Goal: Task Accomplishment & Management: Manage account settings

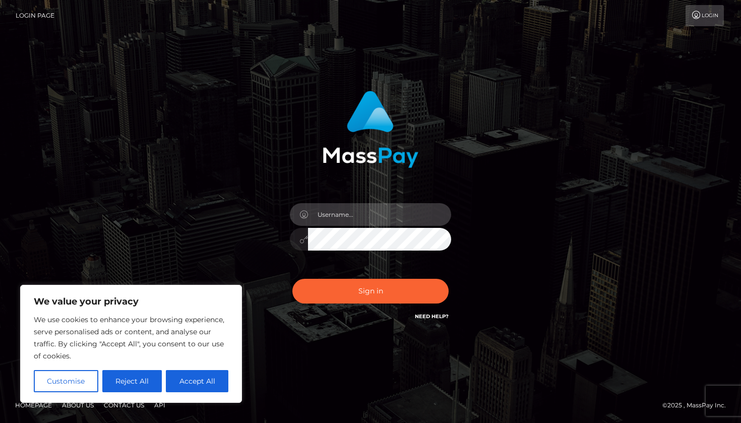
type input "2000-05-01"
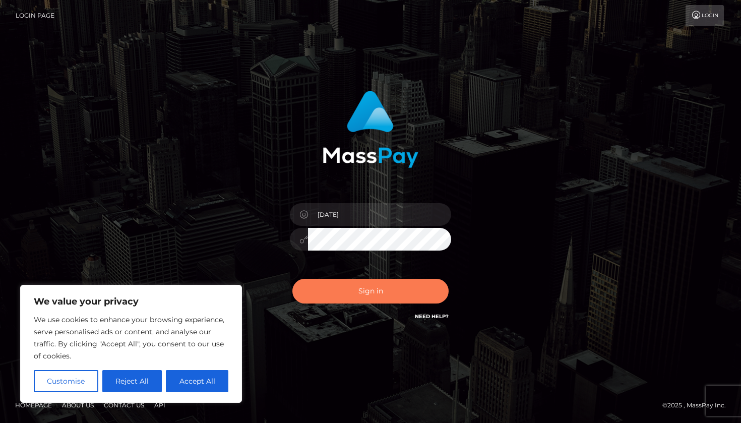
click at [413, 296] on button "Sign in" at bounding box center [370, 291] width 156 height 25
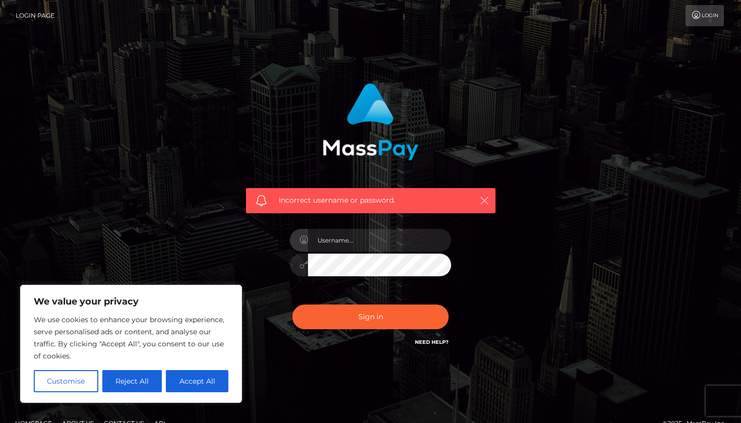
click at [484, 198] on icon "button" at bounding box center [484, 201] width 10 height 10
click at [198, 382] on button "Accept All" at bounding box center [197, 381] width 62 height 22
checkbox input "true"
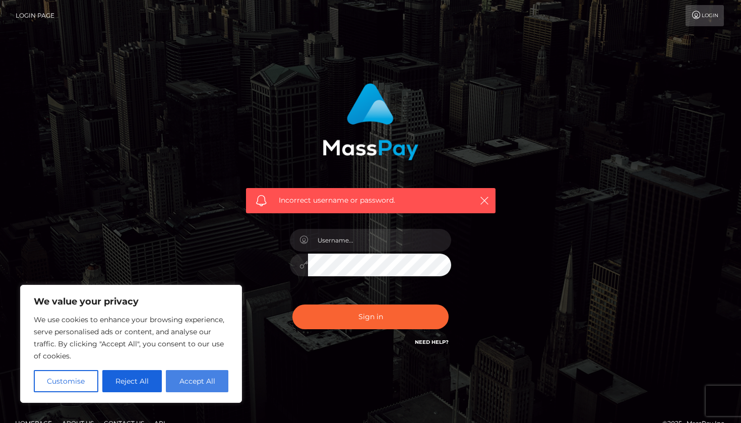
checkbox input "true"
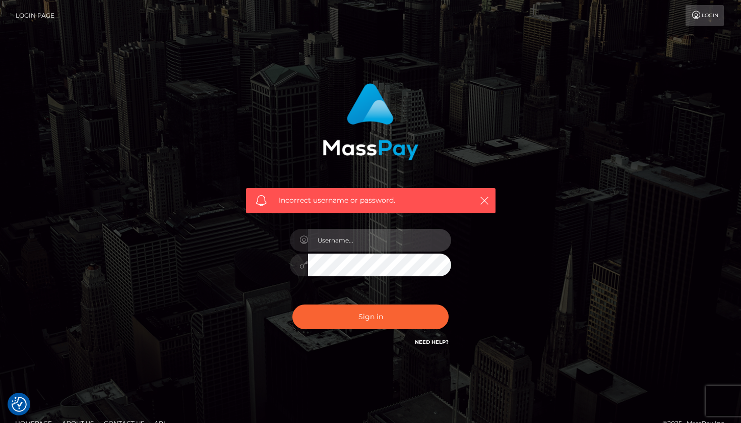
click at [353, 241] on input "text" at bounding box center [379, 240] width 143 height 23
type input "o"
type input "bethbarnes998@gmail.com"
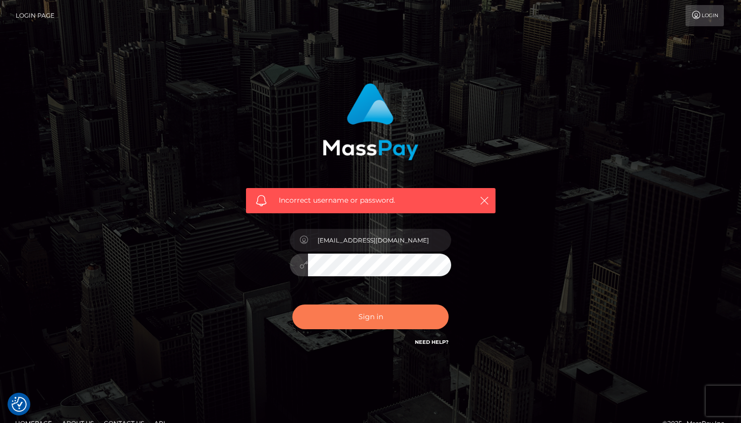
click at [375, 320] on button "Sign in" at bounding box center [370, 316] width 156 height 25
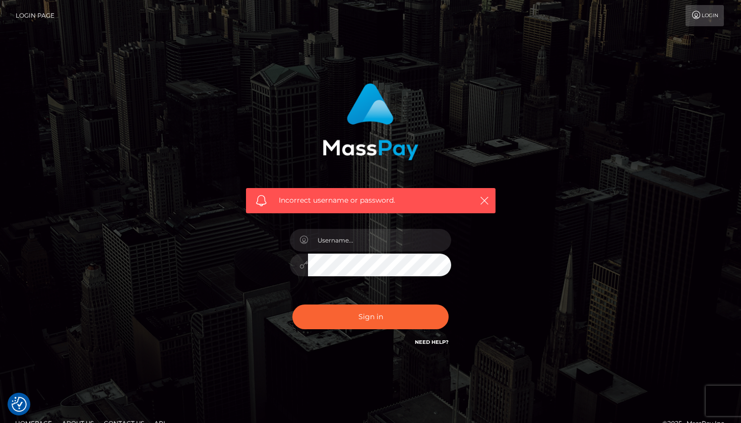
click at [455, 296] on div at bounding box center [370, 259] width 176 height 77
click at [712, 20] on link "Login" at bounding box center [704, 15] width 38 height 21
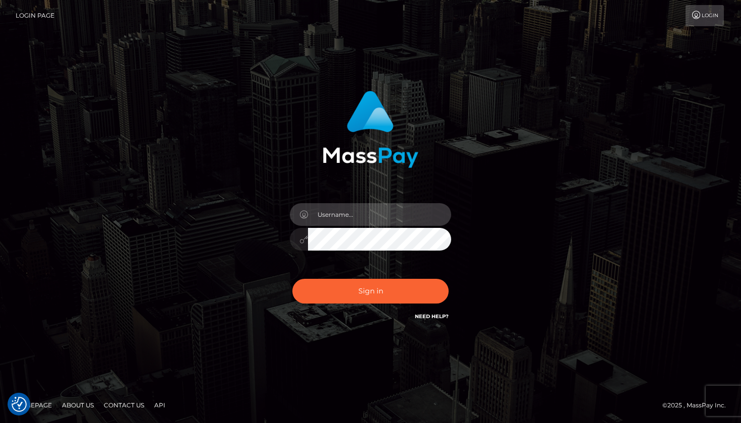
type input "[DATE]"
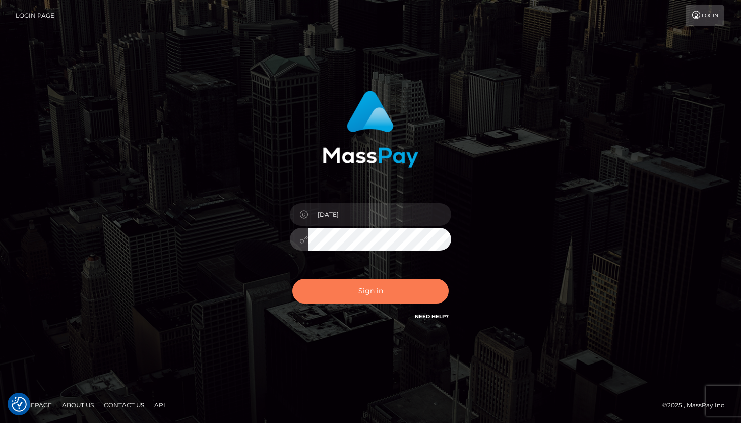
click at [400, 288] on button "Sign in" at bounding box center [370, 291] width 156 height 25
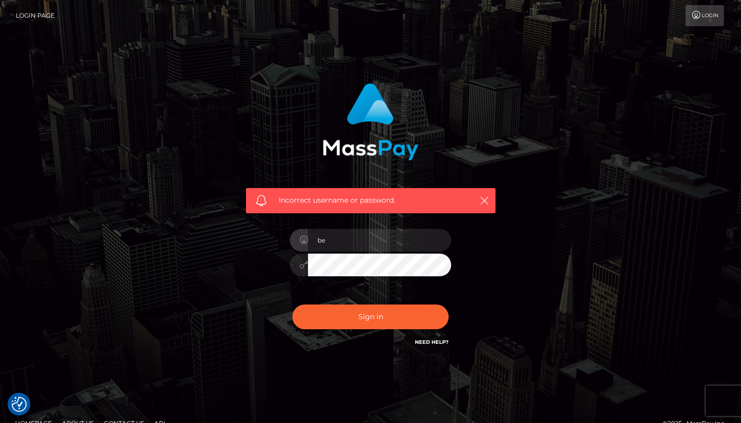
type input "b"
type input "olivia rodrigues"
click at [487, 200] on icon "button" at bounding box center [484, 201] width 10 height 10
